Goal: Check status

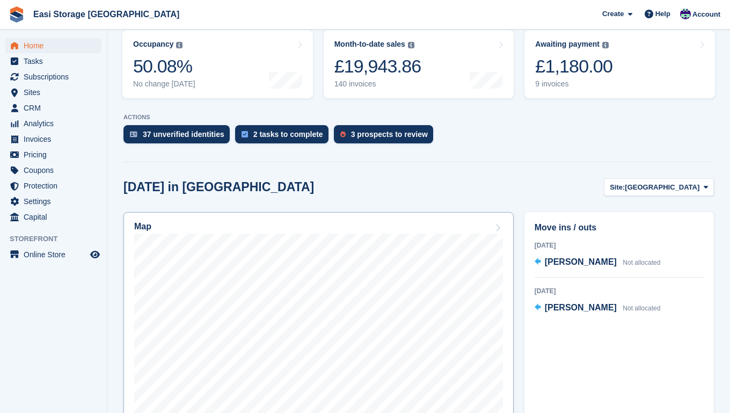
scroll to position [139, 0]
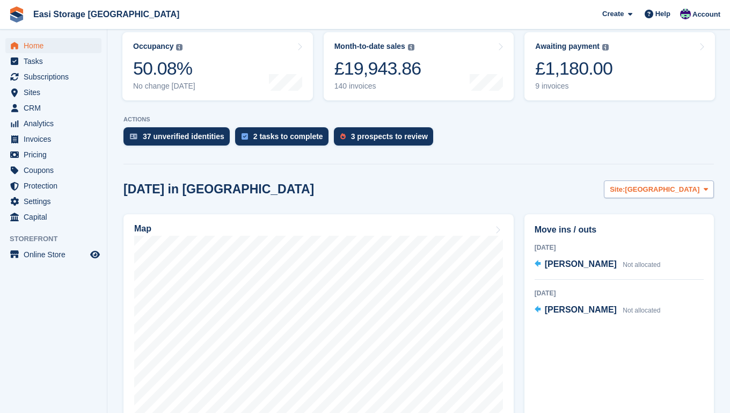
click at [704, 192] on icon at bounding box center [706, 189] width 4 height 7
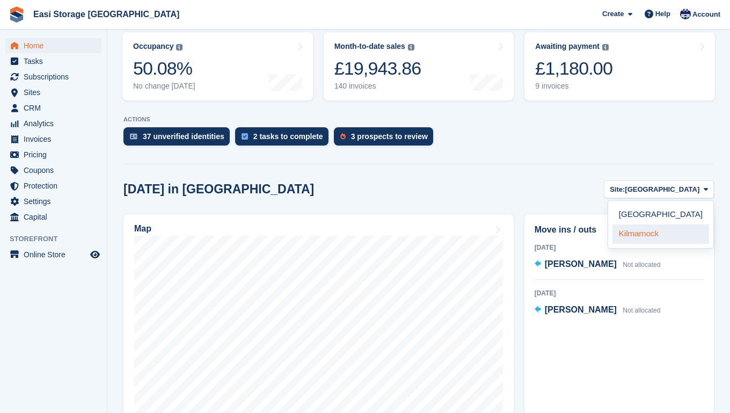
click at [661, 231] on link "Kilmarnock" at bounding box center [661, 234] width 97 height 19
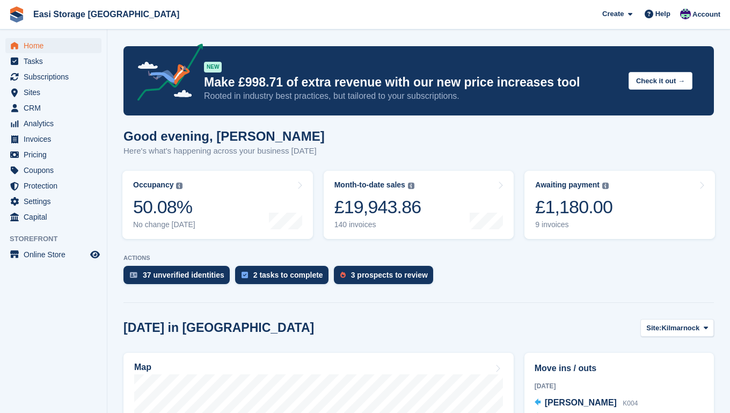
scroll to position [0, 0]
click at [41, 77] on span "Subscriptions" at bounding box center [56, 76] width 64 height 15
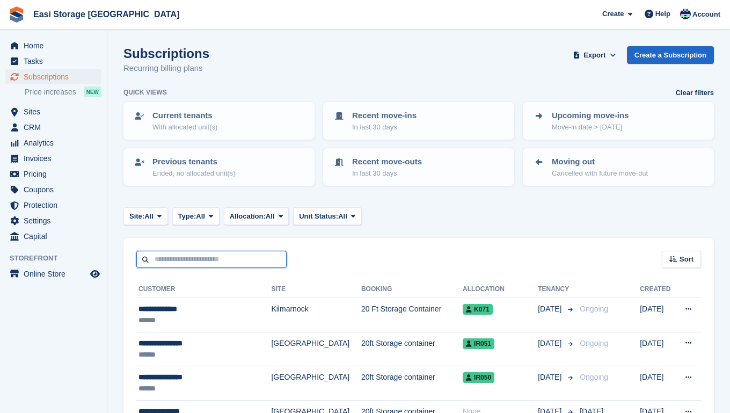
click at [167, 258] on input "text" at bounding box center [211, 260] width 150 height 18
type input "******"
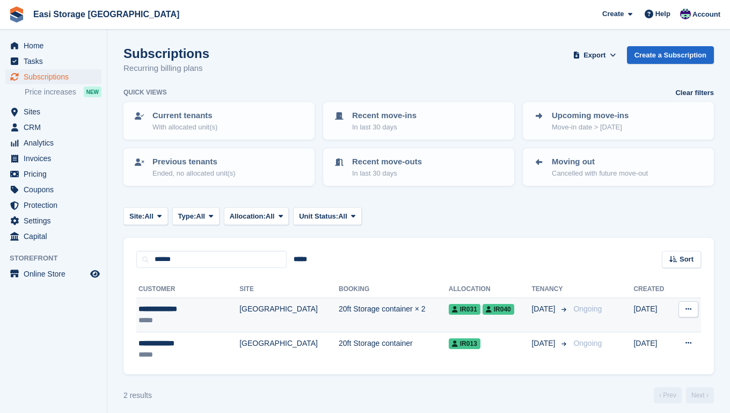
click at [240, 318] on td "[GEOGRAPHIC_DATA]" at bounding box center [289, 315] width 99 height 34
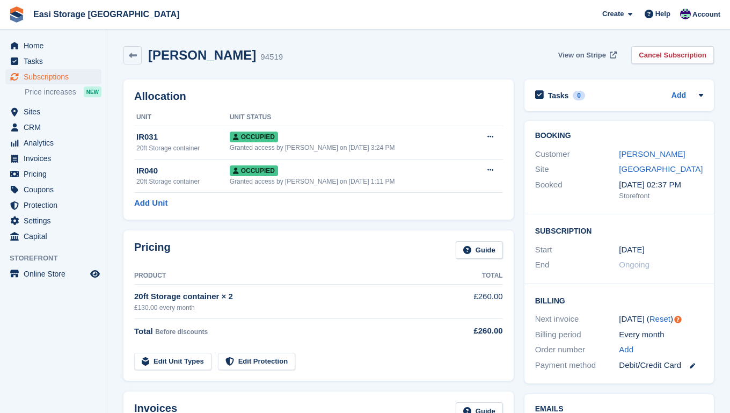
click at [588, 56] on span "View on Stripe" at bounding box center [583, 55] width 48 height 11
